Goal: Information Seeking & Learning: Learn about a topic

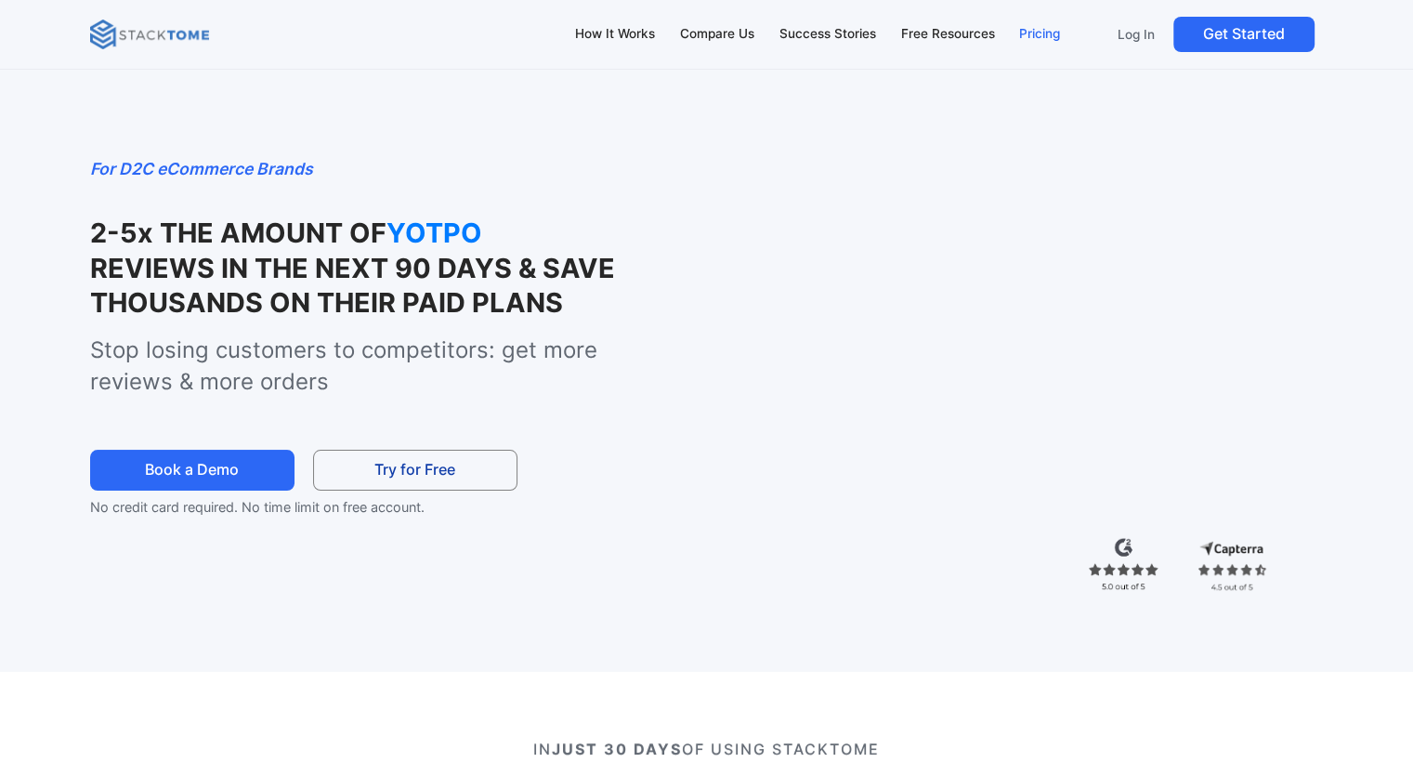
click at [1048, 38] on div "Pricing" at bounding box center [1039, 34] width 41 height 20
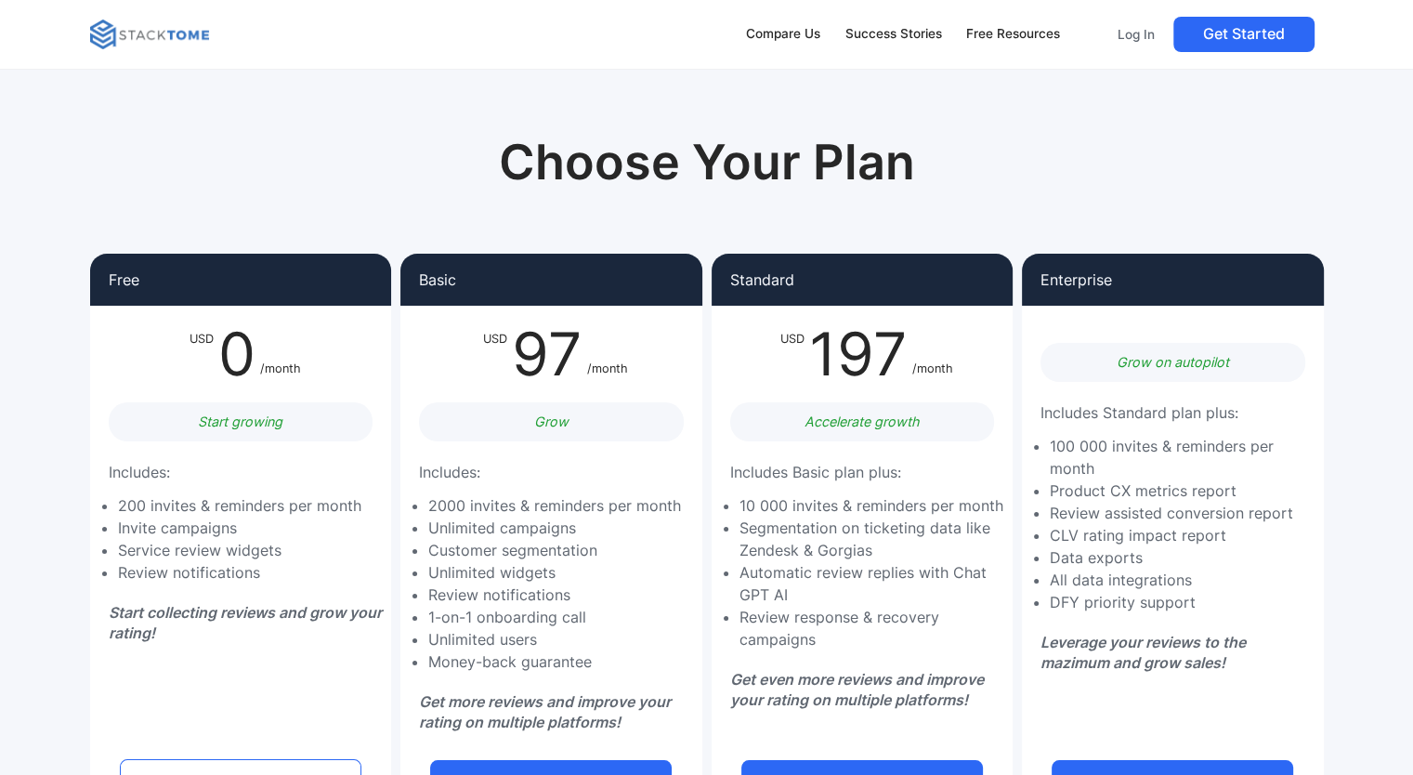
click at [167, 37] on img at bounding box center [149, 35] width 119 height 30
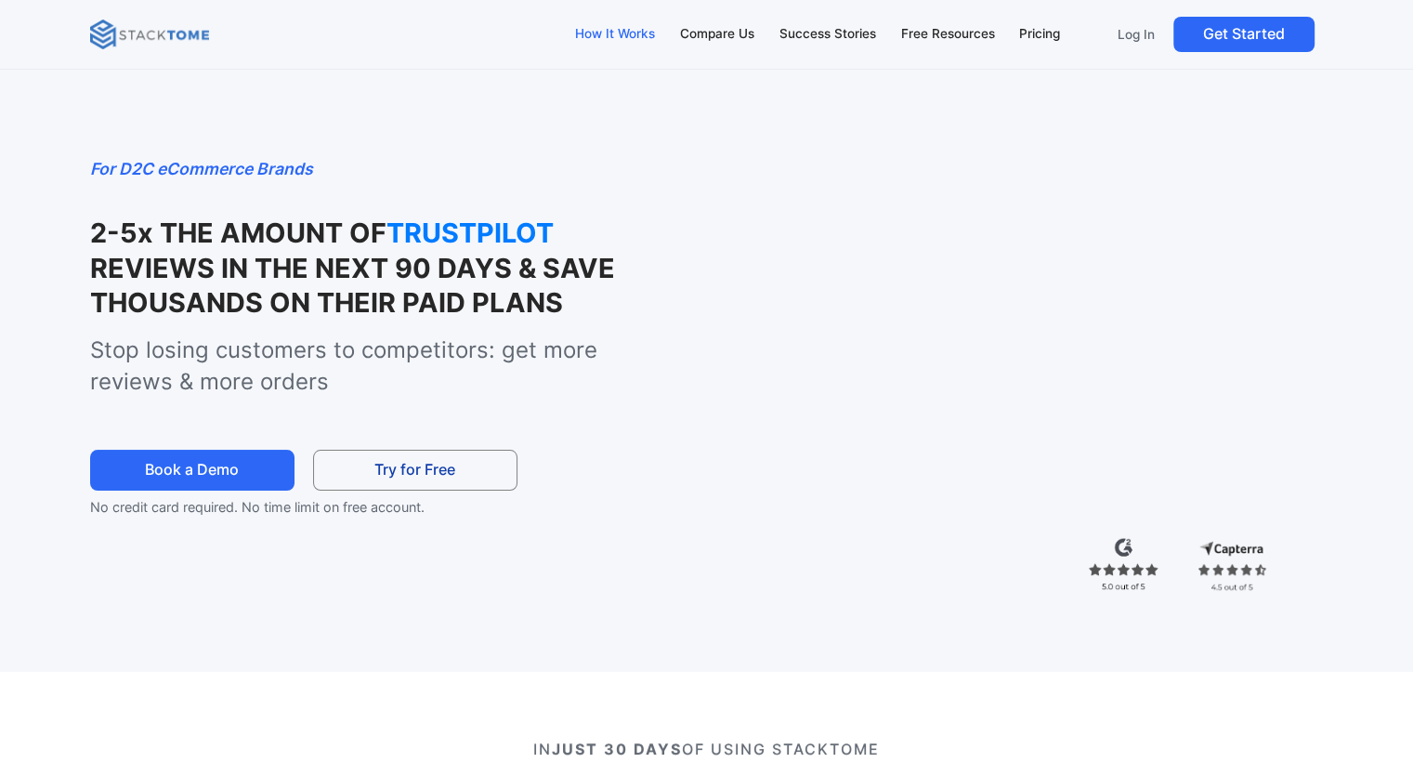
click at [636, 34] on div "How It Works" at bounding box center [615, 34] width 80 height 20
